Goal: Task Accomplishment & Management: Manage account settings

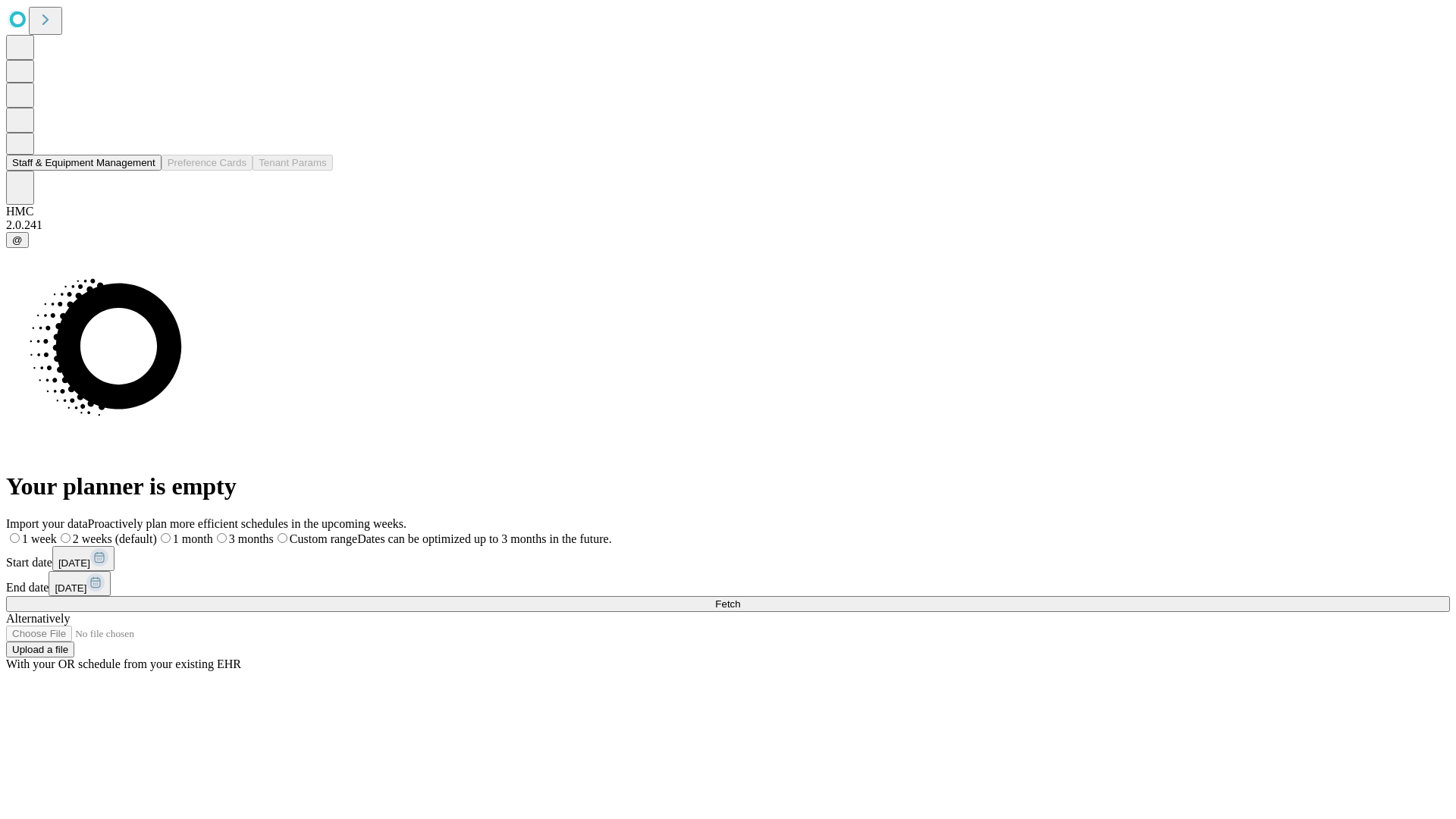
click at [142, 171] on button "Staff & Equipment Management" at bounding box center [84, 163] width 156 height 16
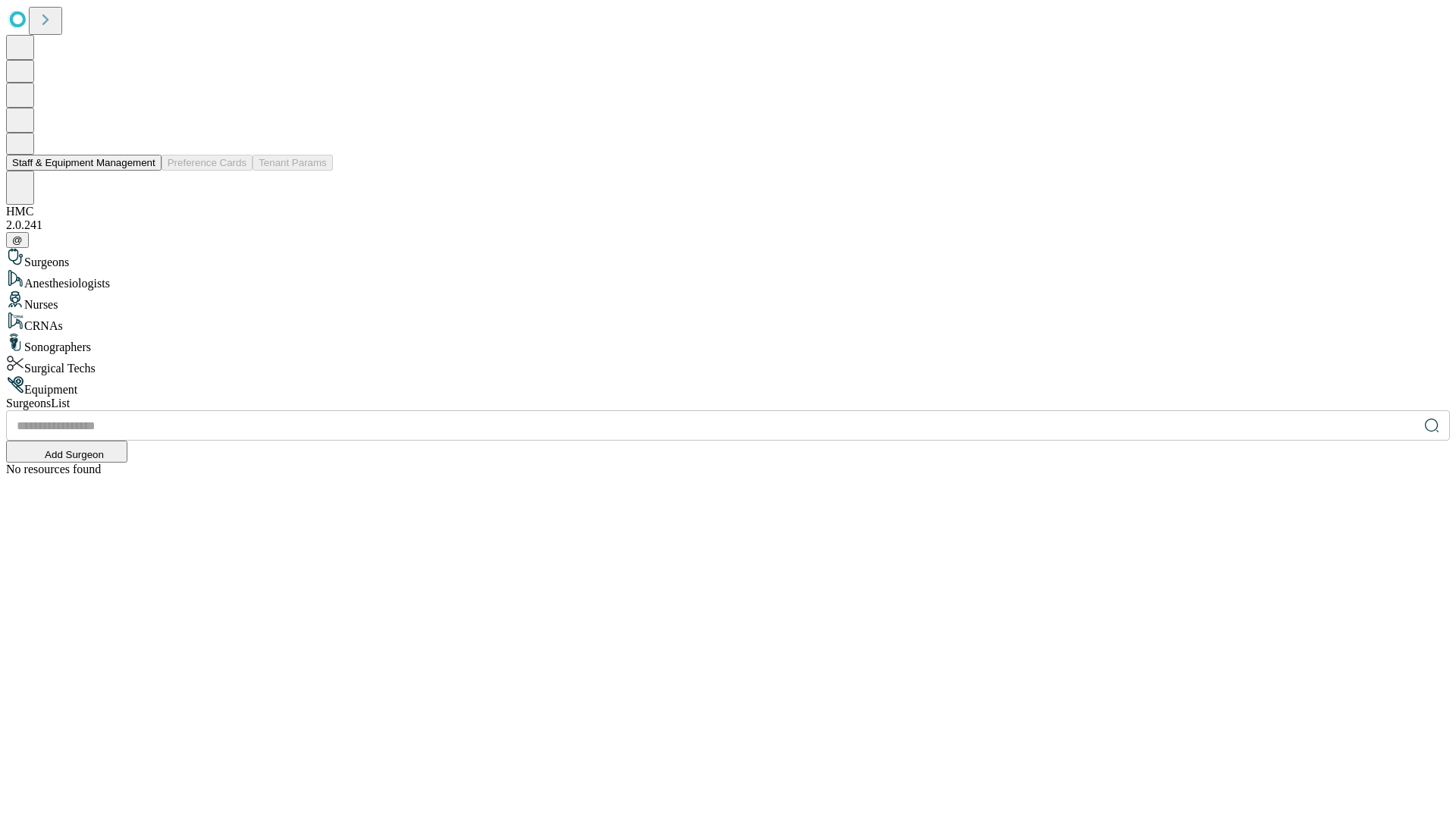
click at [145, 171] on button "Staff & Equipment Management" at bounding box center [84, 163] width 156 height 16
